Goal: Task Accomplishment & Management: Use online tool/utility

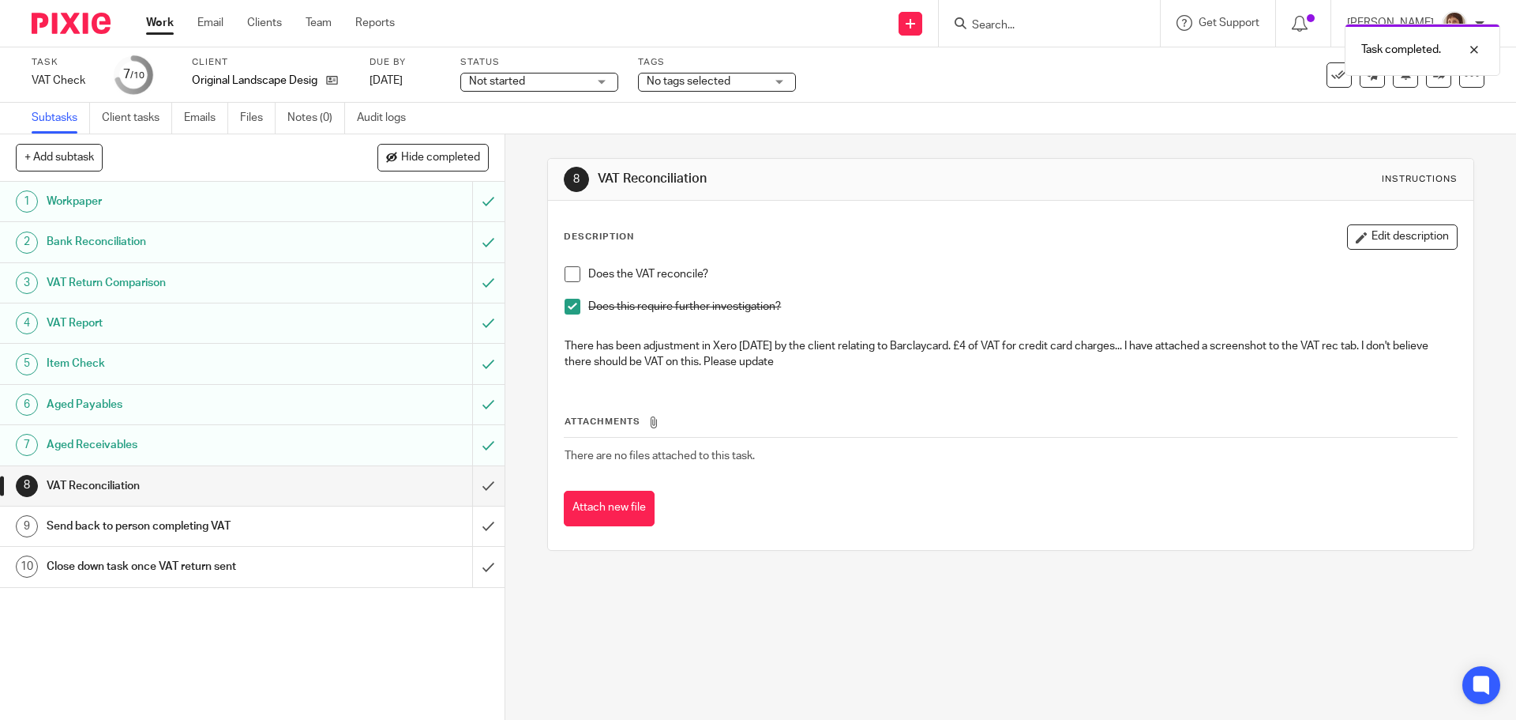
click at [571, 276] on span at bounding box center [573, 274] width 16 height 16
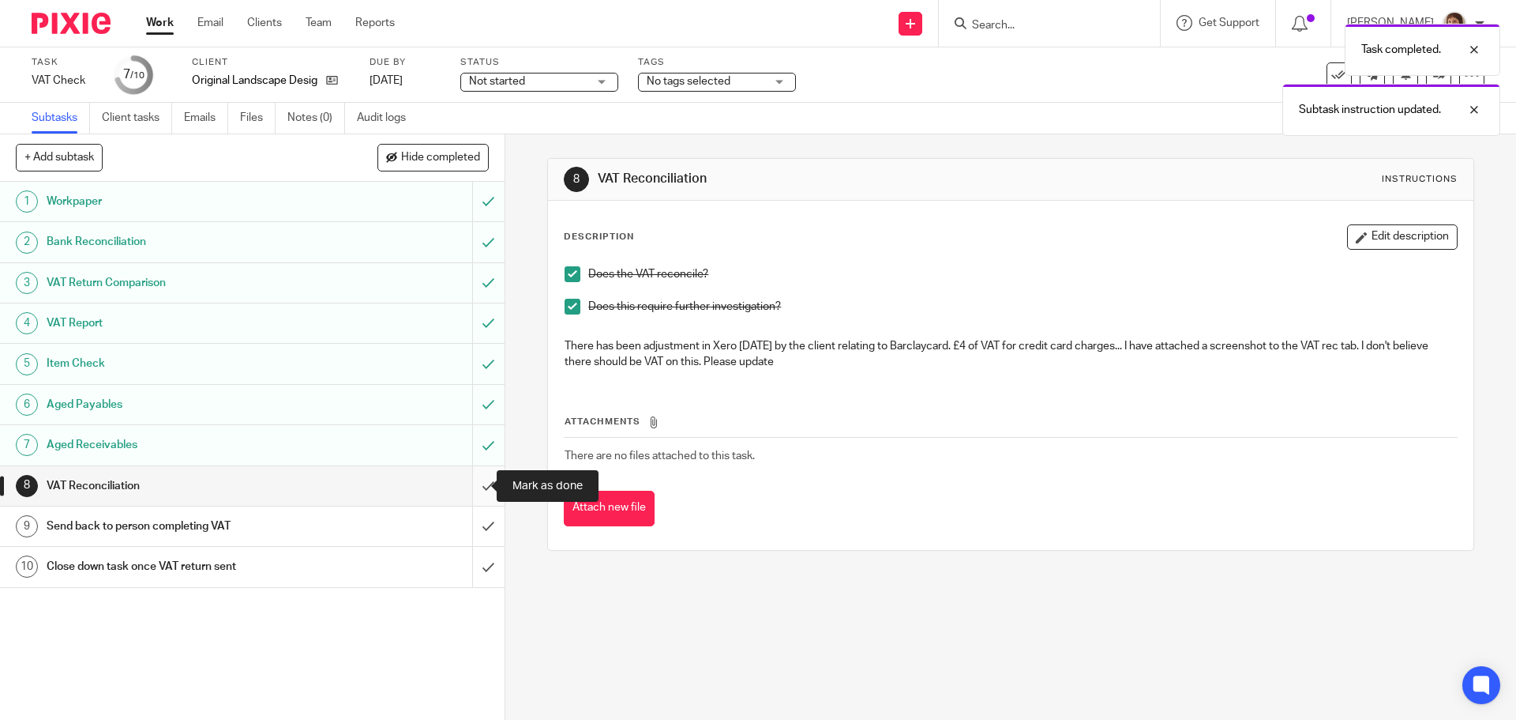
click at [470, 483] on input "submit" at bounding box center [252, 485] width 505 height 39
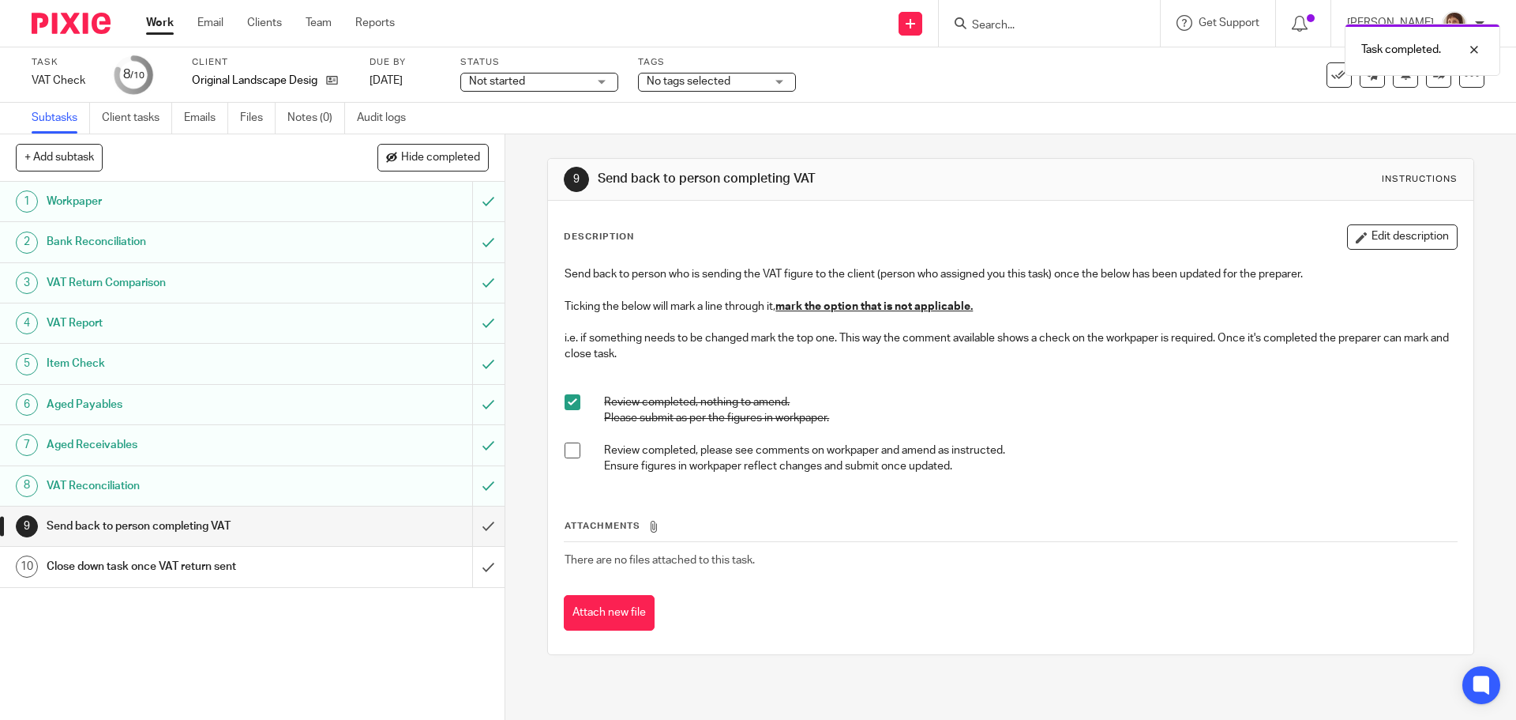
click at [571, 450] on span at bounding box center [573, 450] width 16 height 16
click at [474, 530] on input "submit" at bounding box center [252, 525] width 505 height 39
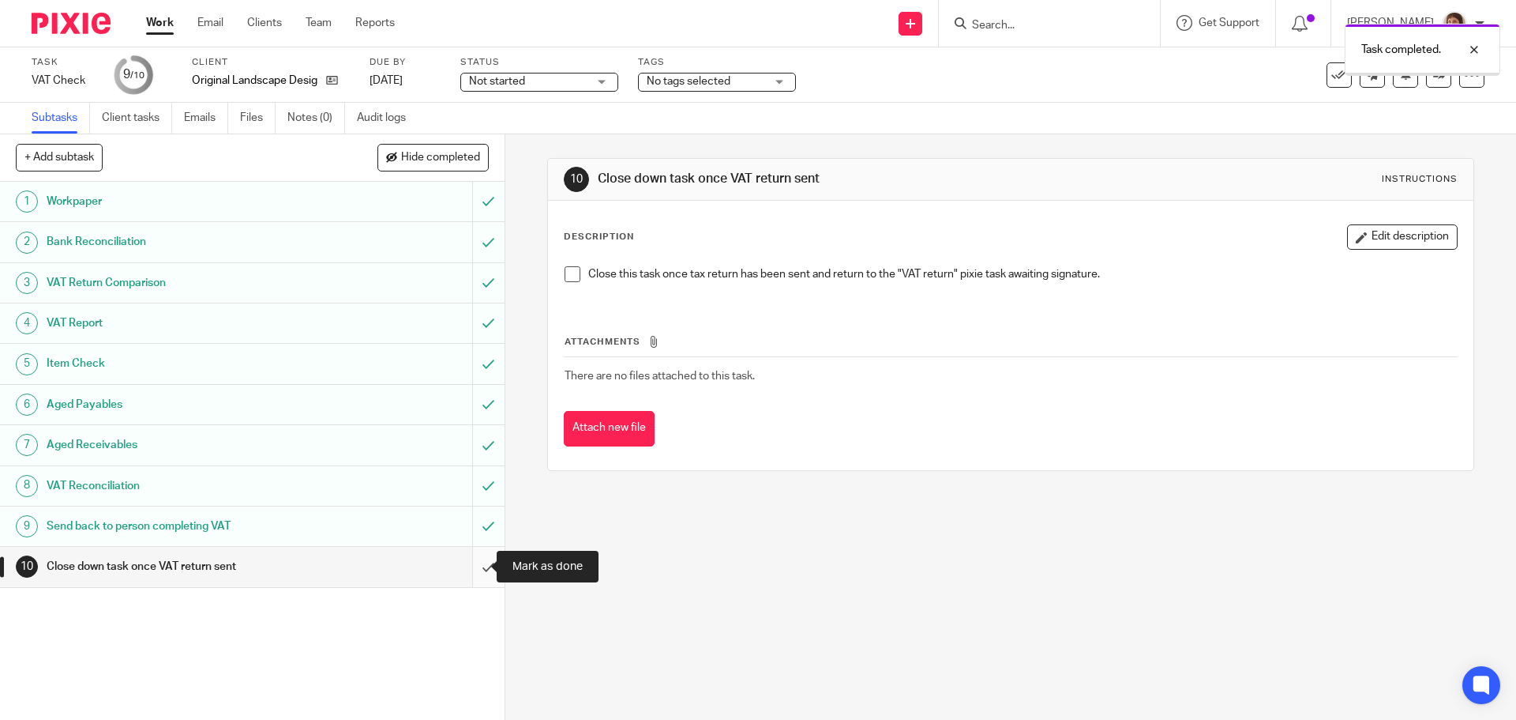
click at [468, 569] on input "submit" at bounding box center [252, 566] width 505 height 39
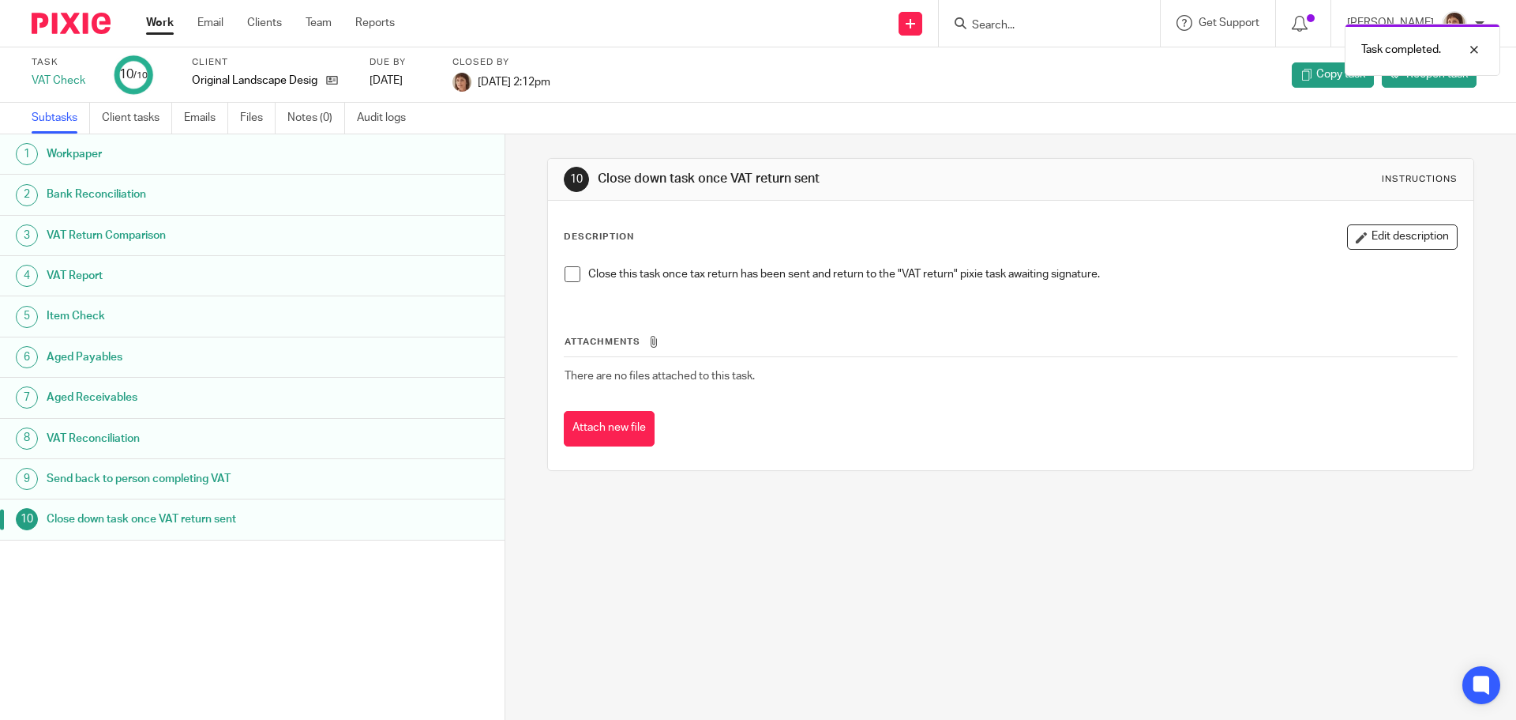
drag, startPoint x: 164, startPoint y: 24, endPoint x: 244, endPoint y: 6, distance: 81.8
click at [166, 24] on link "Work" at bounding box center [160, 23] width 28 height 16
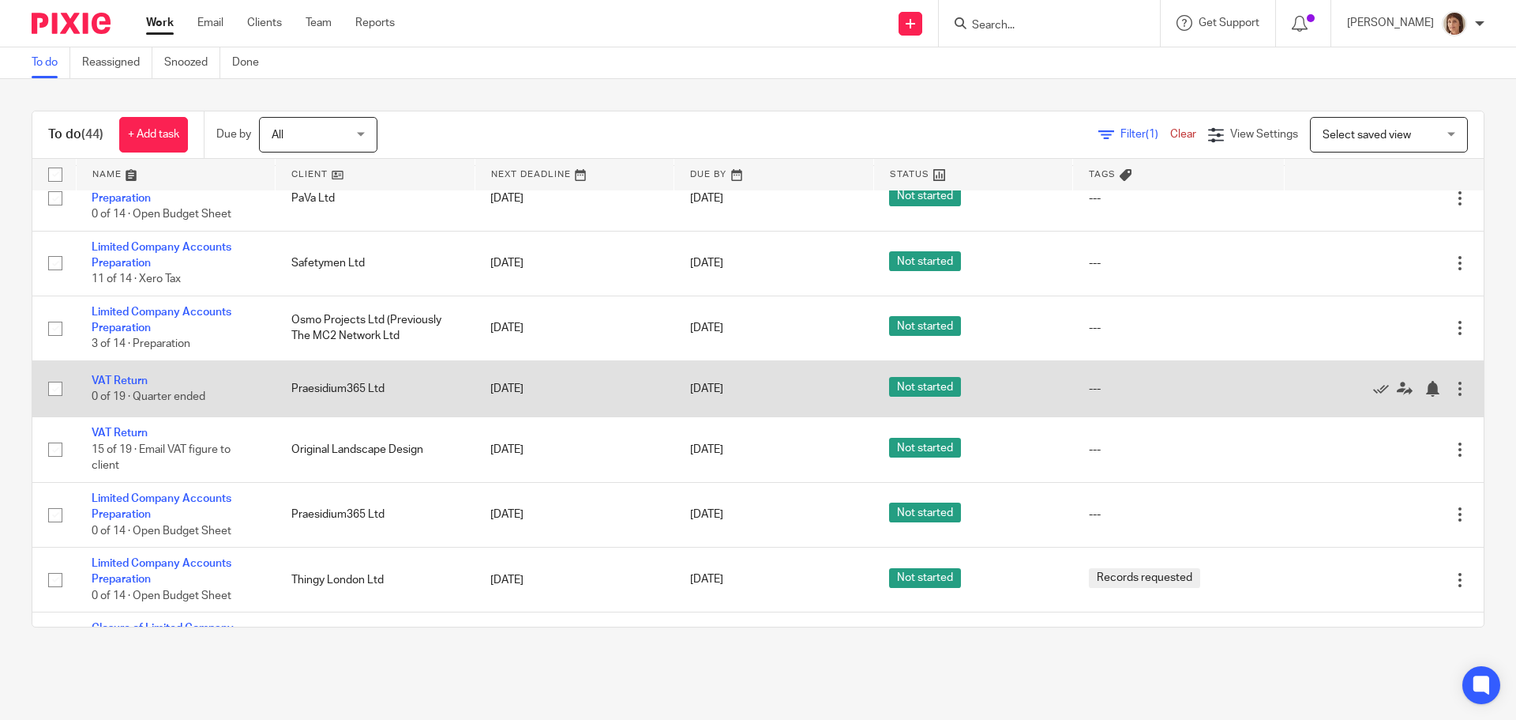
scroll to position [316, 0]
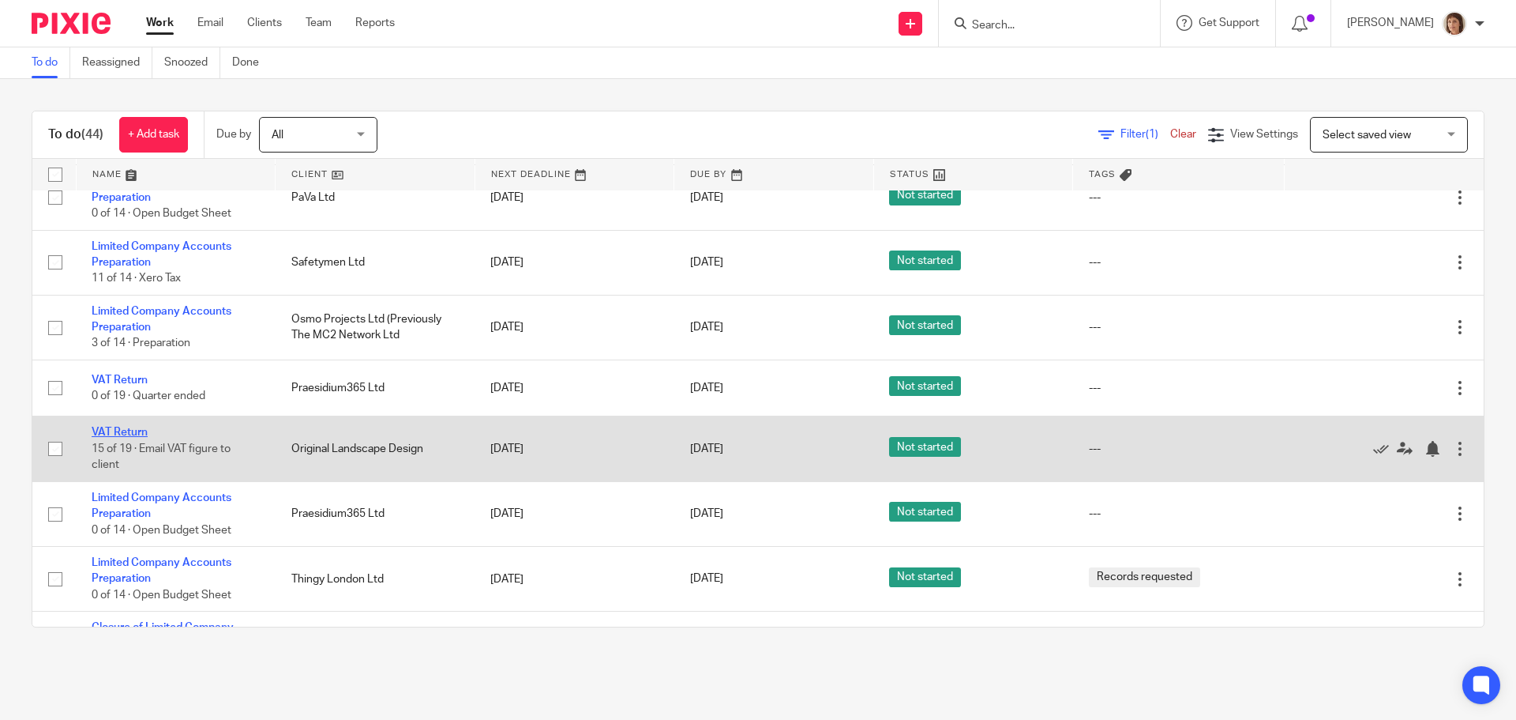
click at [116, 433] on link "VAT Return" at bounding box center [120, 431] width 56 height 11
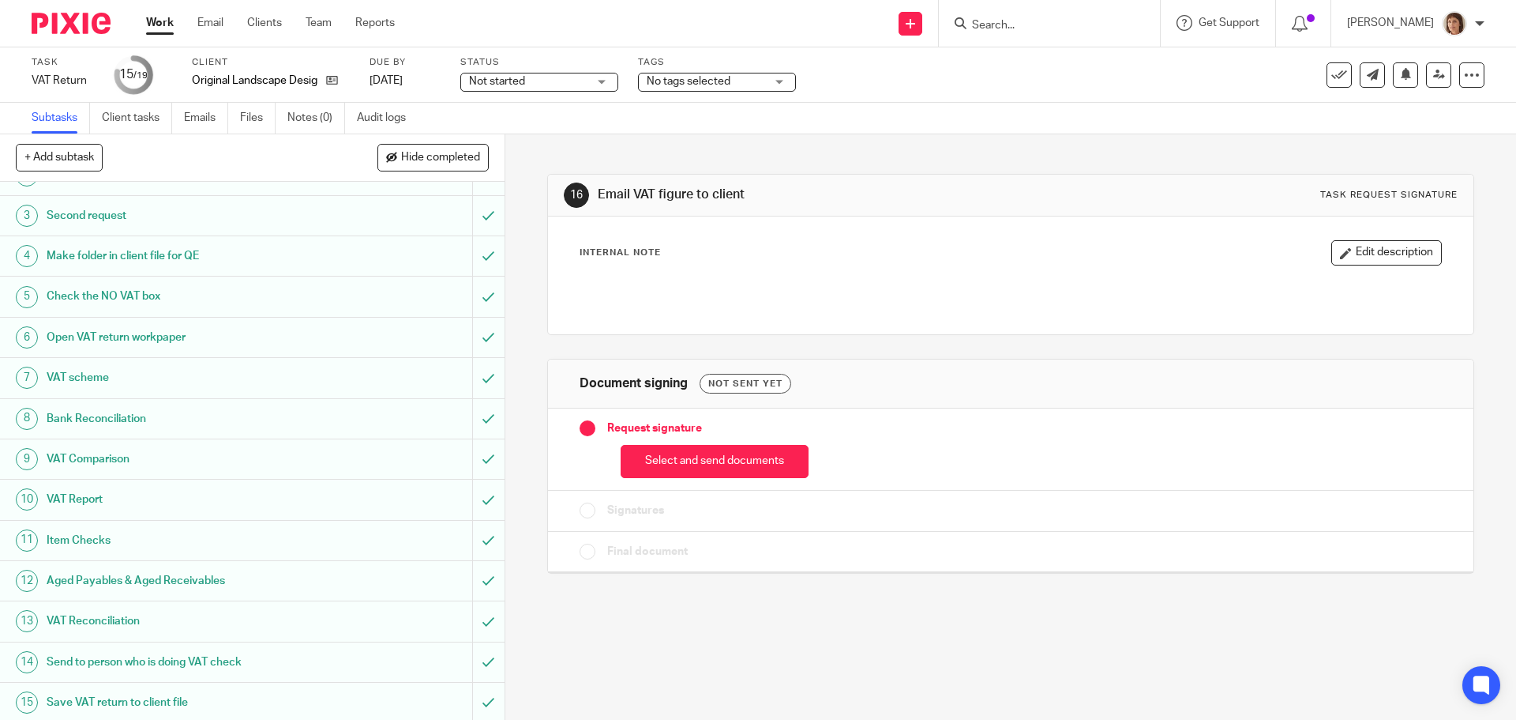
scroll to position [233, 0]
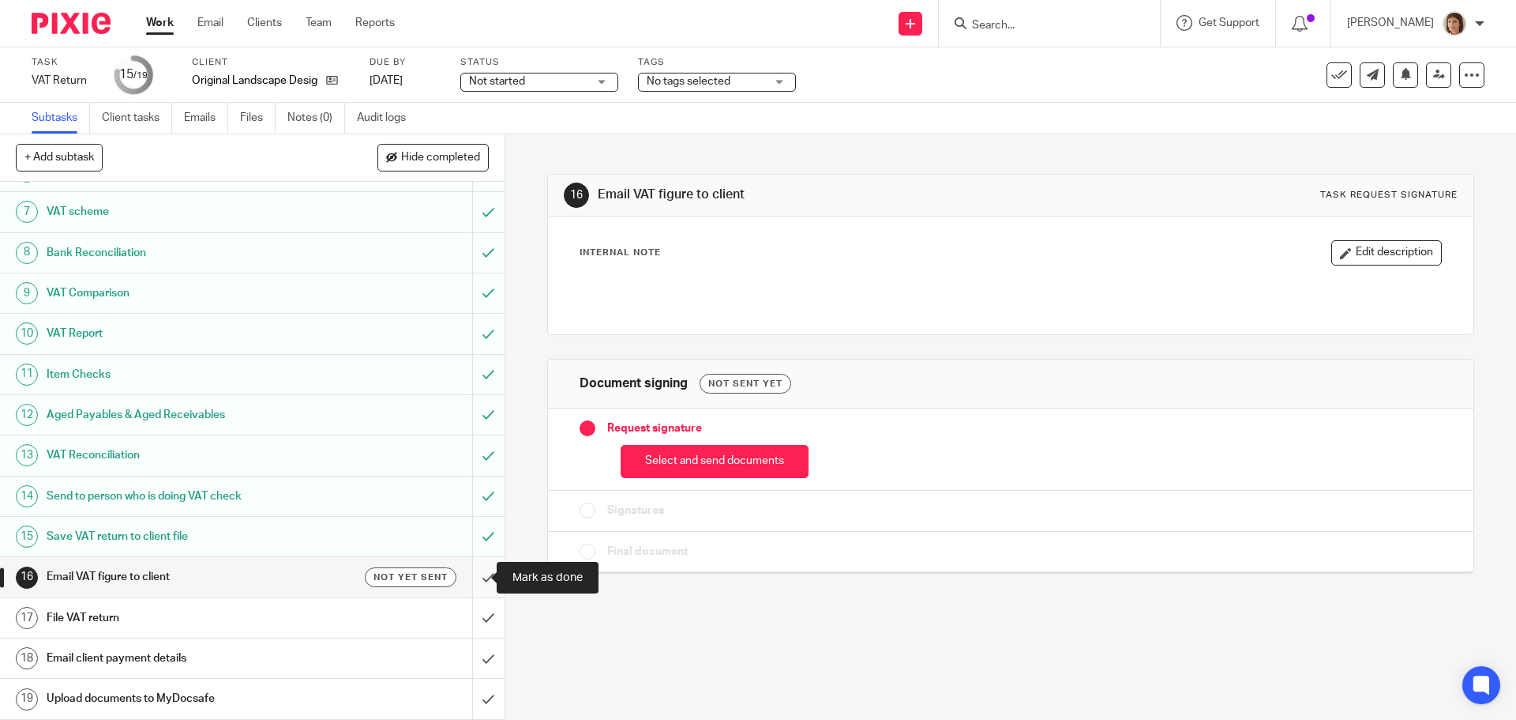
click at [471, 575] on input "submit" at bounding box center [252, 576] width 505 height 39
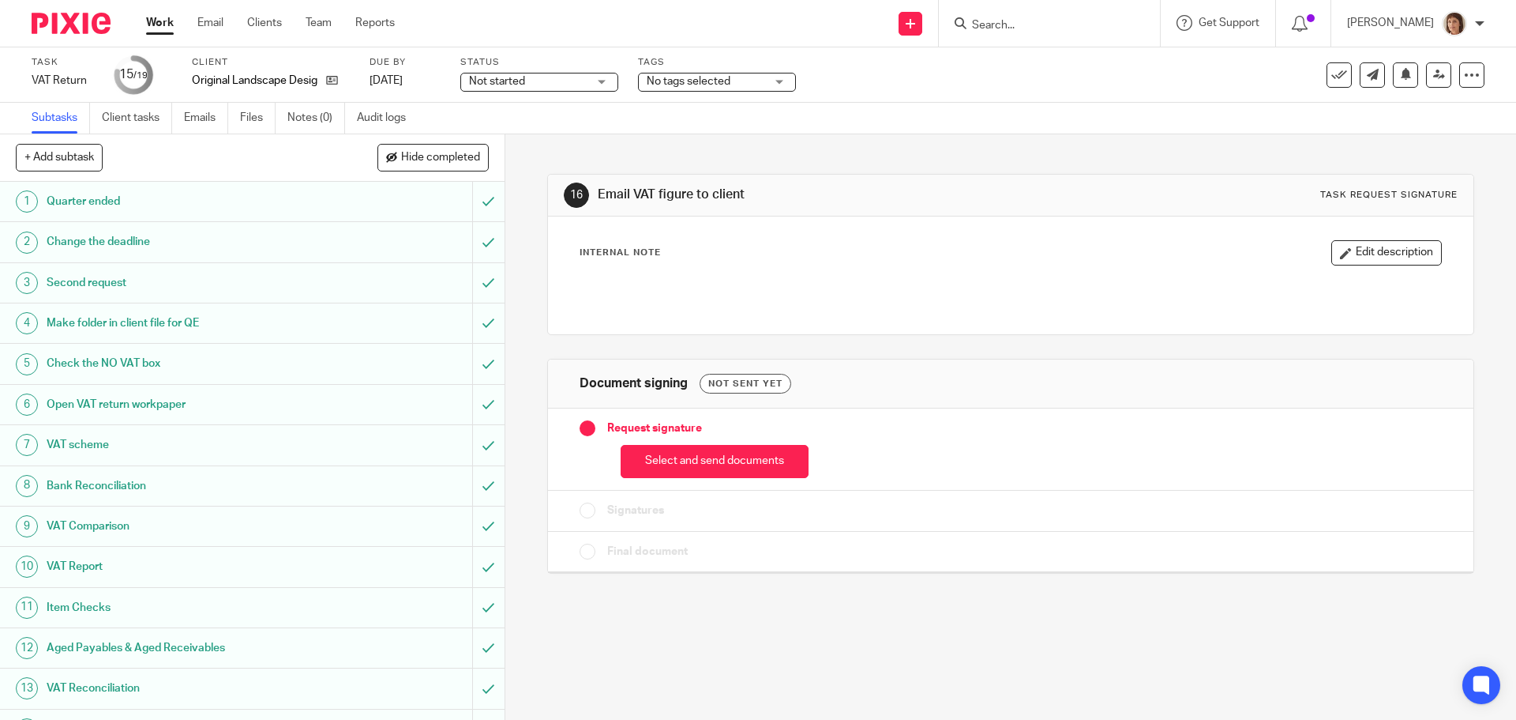
click at [156, 24] on link "Work" at bounding box center [160, 23] width 28 height 16
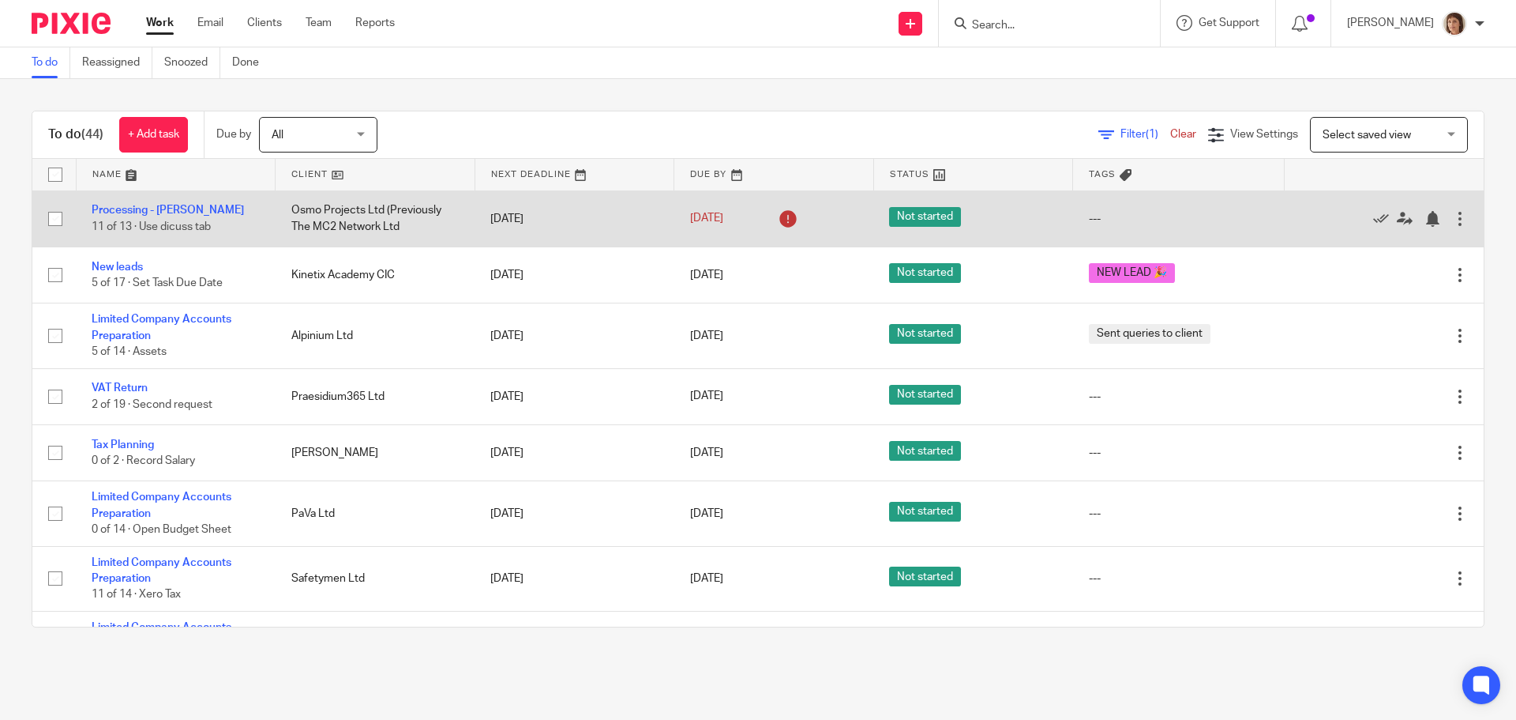
click at [353, 217] on td "Osmo Projects Ltd (Previously The MC2 Network Ltd" at bounding box center [376, 218] width 200 height 56
click at [142, 204] on td "Processing - Jaime 11 of 13 · Use dicuss tab" at bounding box center [176, 218] width 200 height 56
click at [130, 208] on link "Processing - [PERSON_NAME]" at bounding box center [168, 210] width 152 height 11
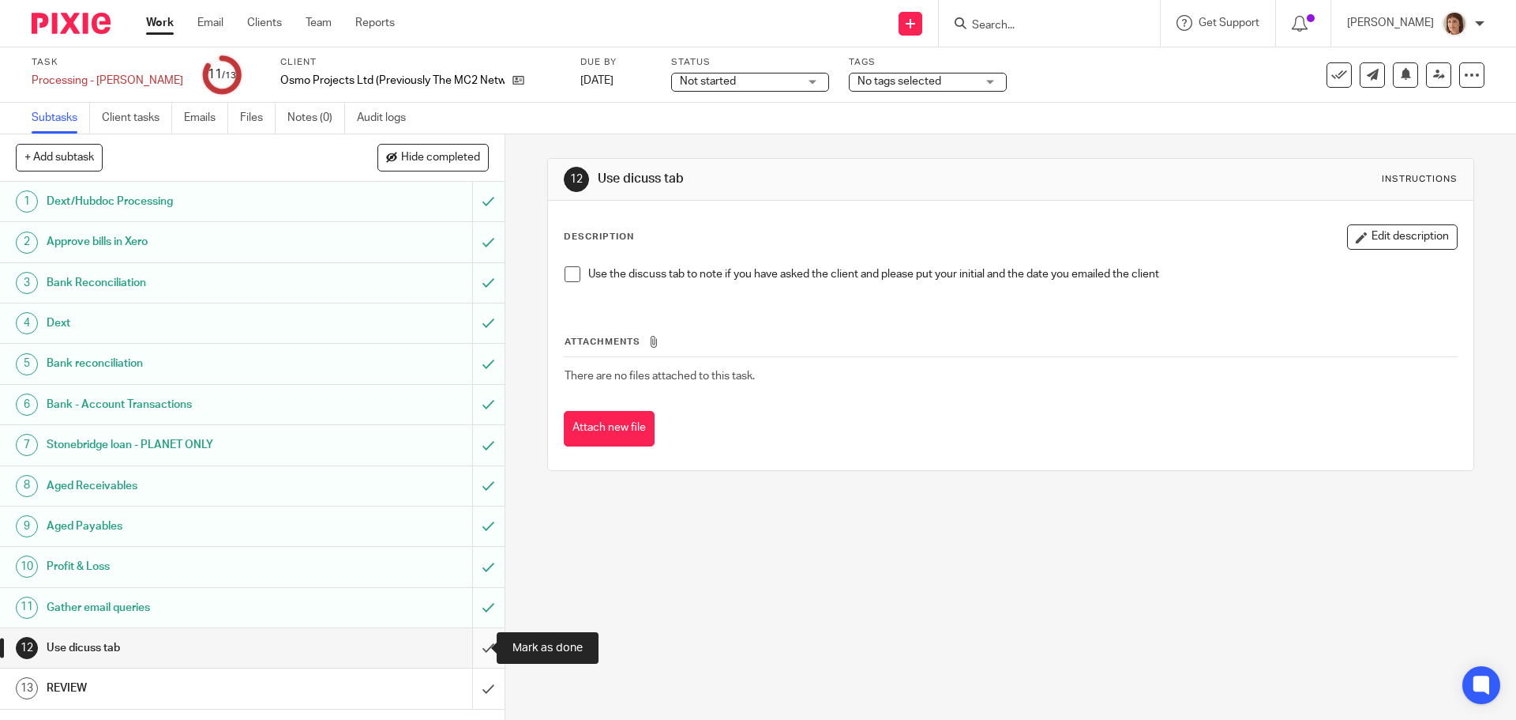
drag, startPoint x: 469, startPoint y: 653, endPoint x: 476, endPoint y: 667, distance: 15.2
click at [469, 652] on input "submit" at bounding box center [252, 647] width 505 height 39
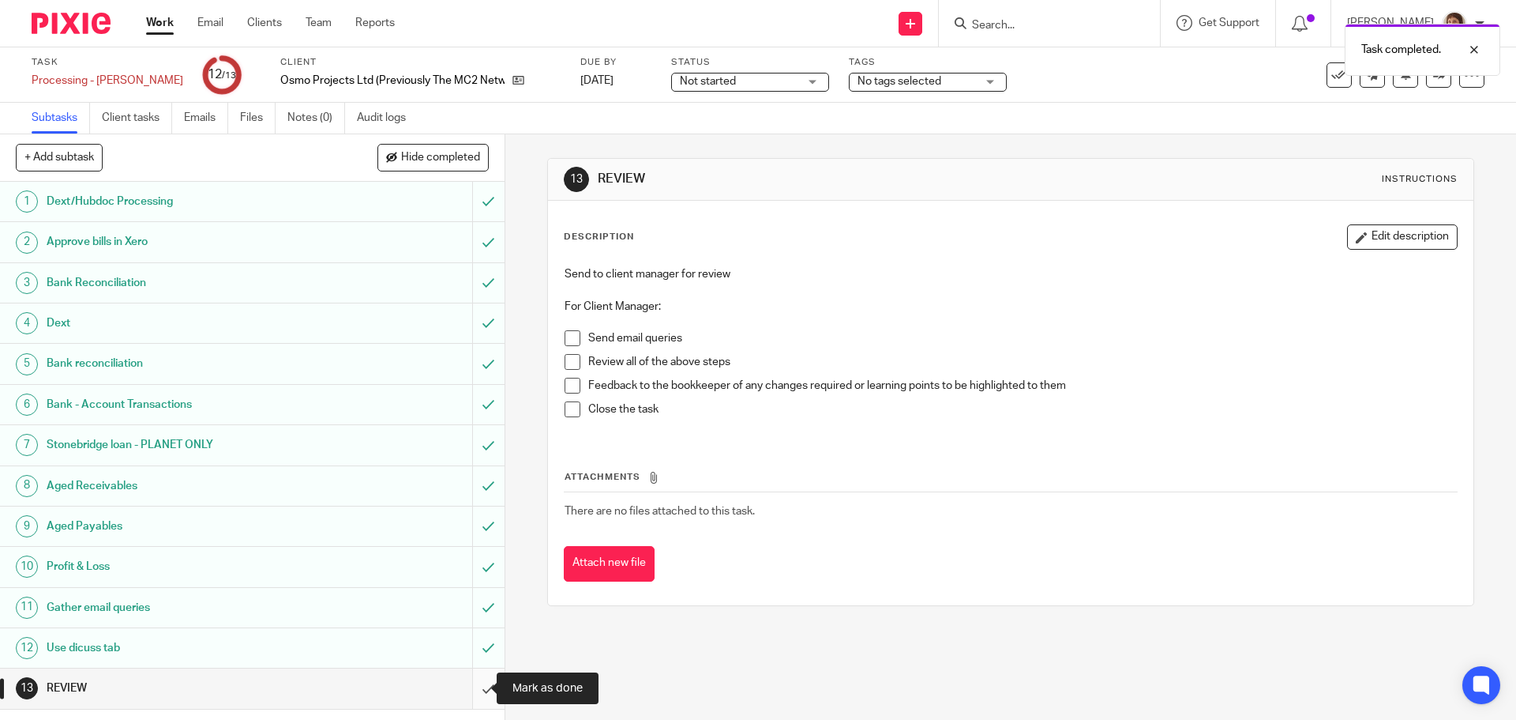
click at [475, 690] on input "submit" at bounding box center [252, 687] width 505 height 39
